Goal: Transaction & Acquisition: Download file/media

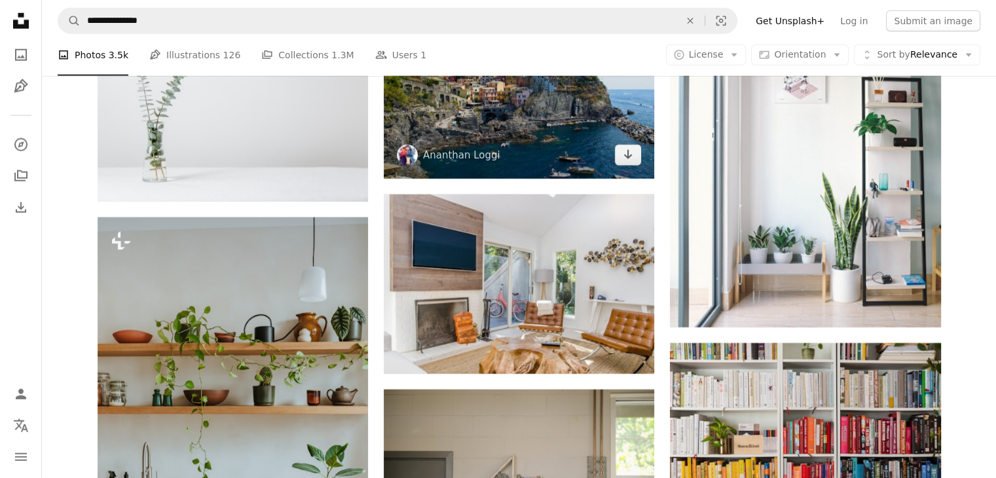
scroll to position [8261, 0]
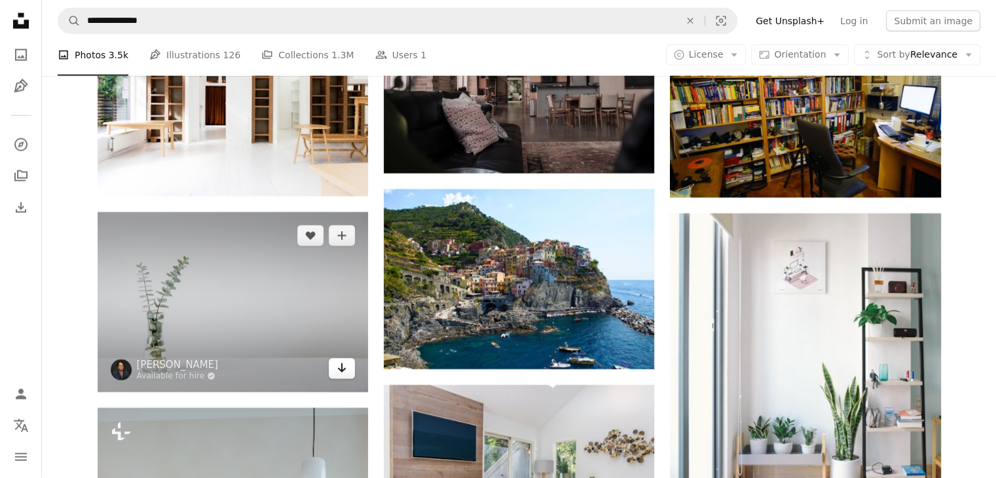
click at [342, 373] on icon "Download" at bounding box center [342, 367] width 9 height 9
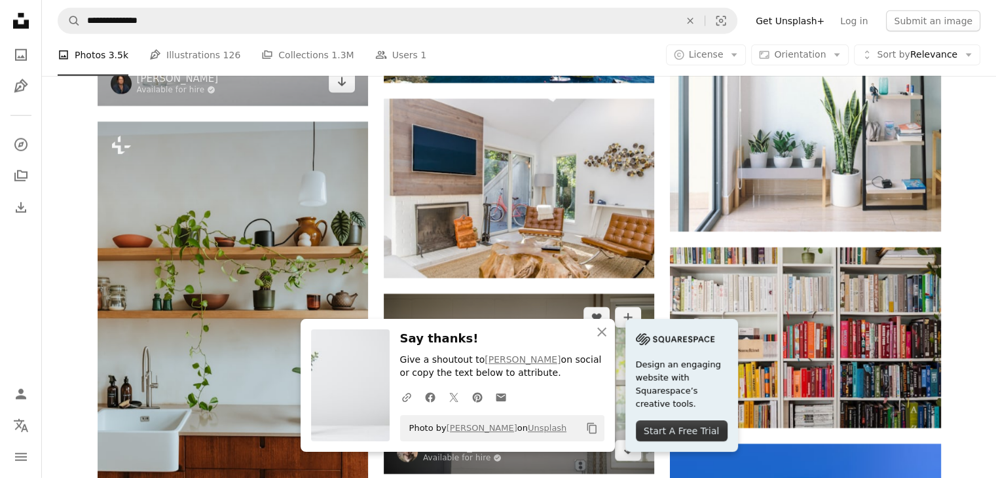
scroll to position [8654, 0]
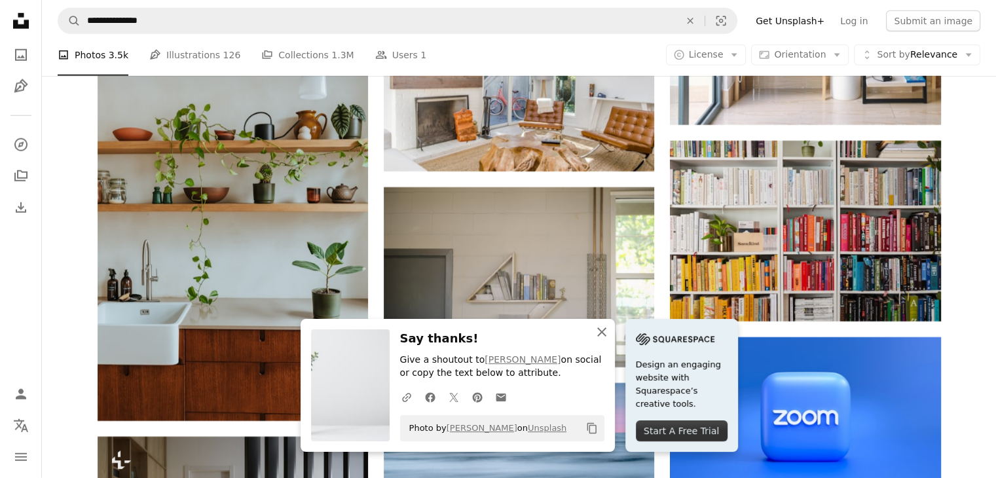
click at [602, 333] on icon "button" at bounding box center [601, 331] width 9 height 9
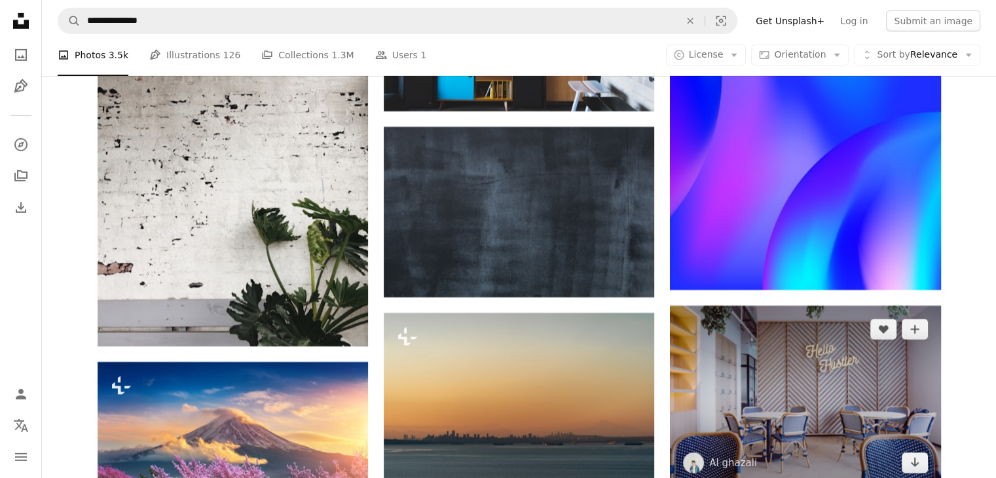
scroll to position [9309, 0]
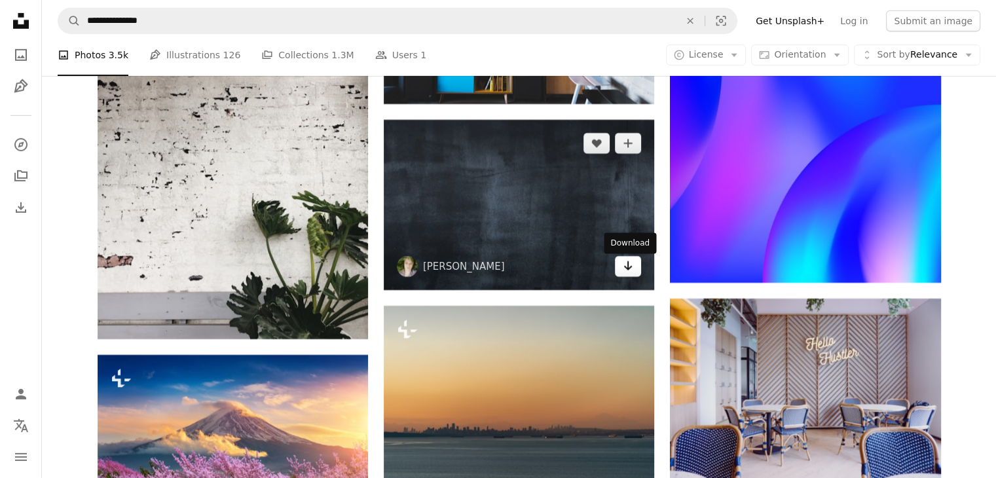
click at [630, 271] on icon "Arrow pointing down" at bounding box center [628, 266] width 10 height 16
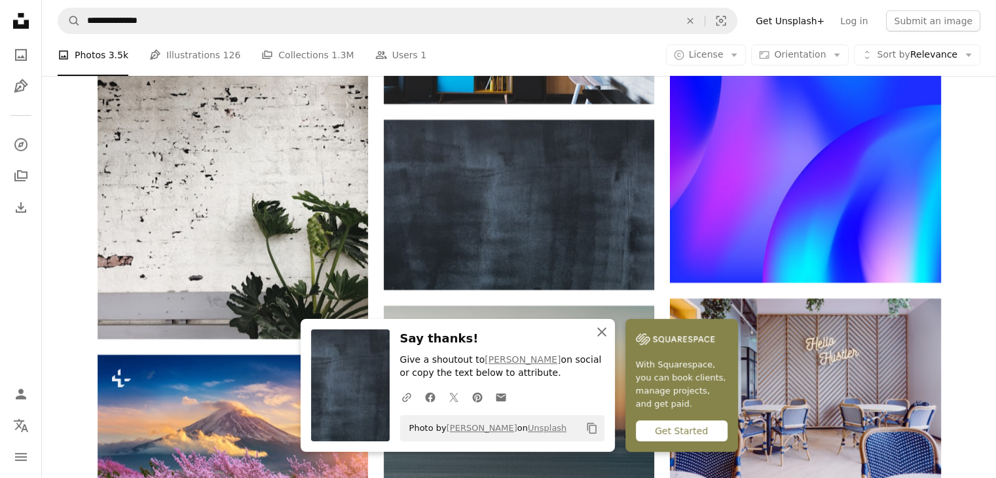
click at [600, 333] on icon "button" at bounding box center [601, 331] width 9 height 9
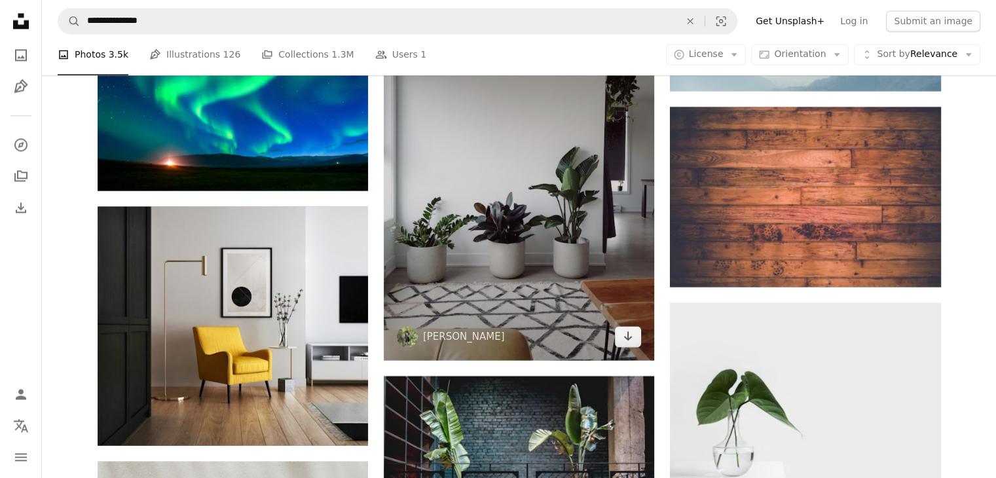
scroll to position [17078, 0]
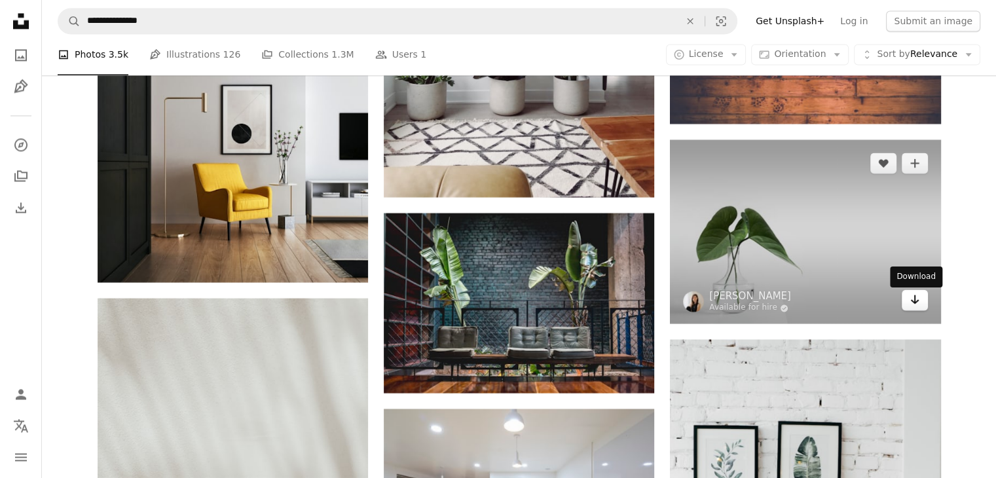
click at [913, 307] on icon "Arrow pointing down" at bounding box center [914, 299] width 10 height 16
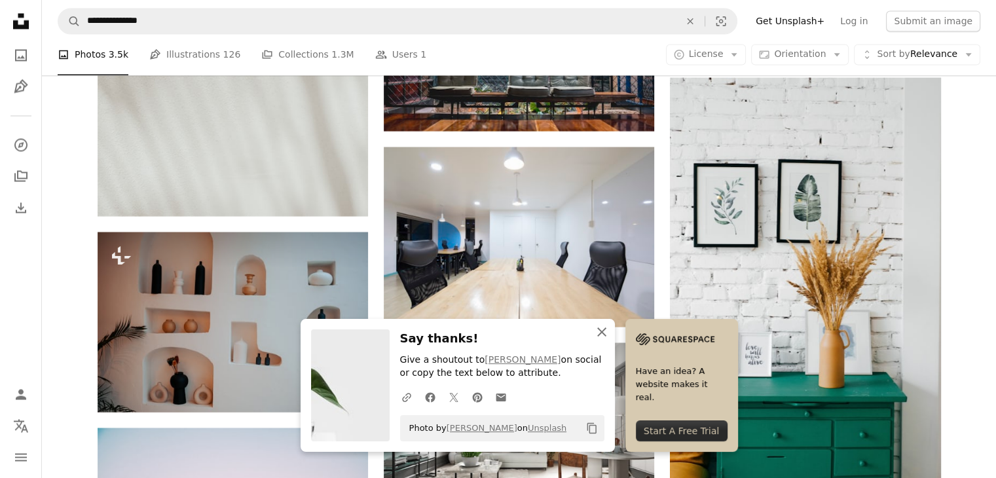
scroll to position [17558, 0]
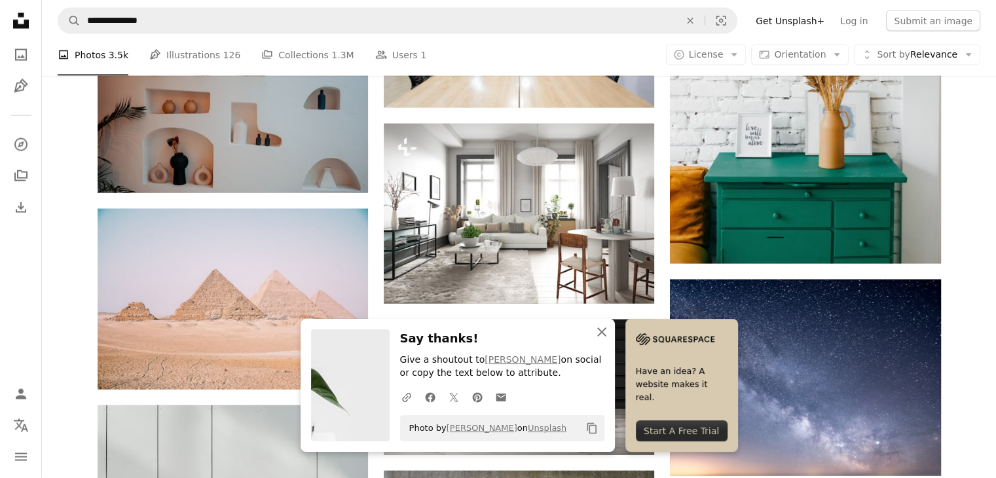
click at [604, 333] on icon "An X shape" at bounding box center [602, 332] width 16 height 16
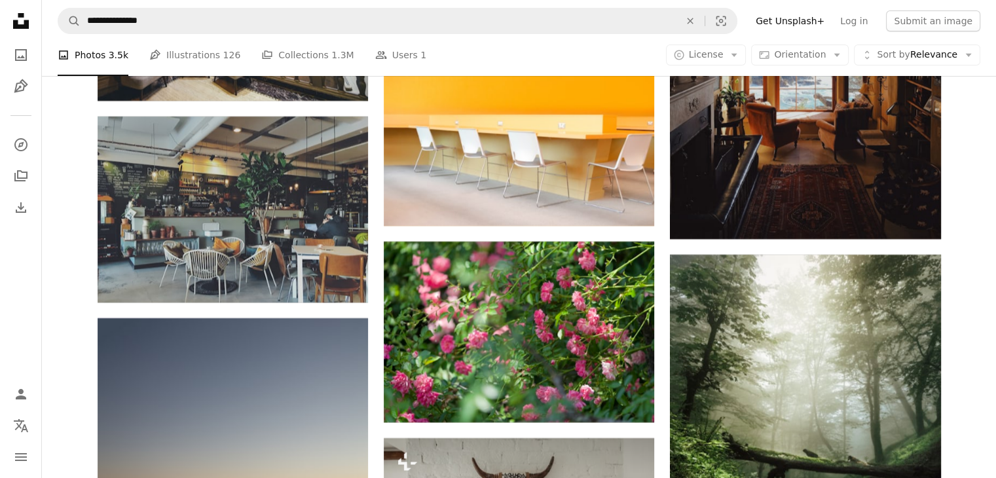
scroll to position [20089, 0]
